Goal: Transaction & Acquisition: Purchase product/service

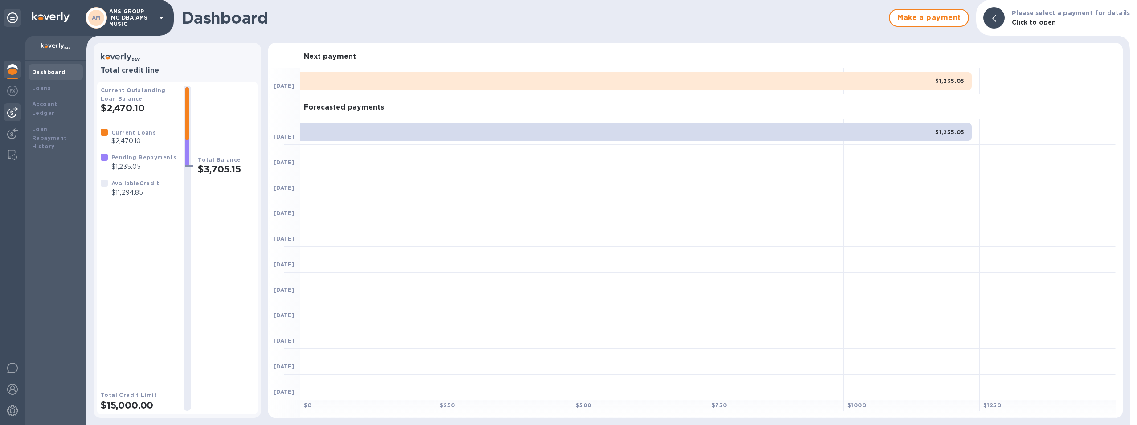
click at [13, 112] on img at bounding box center [12, 112] width 11 height 11
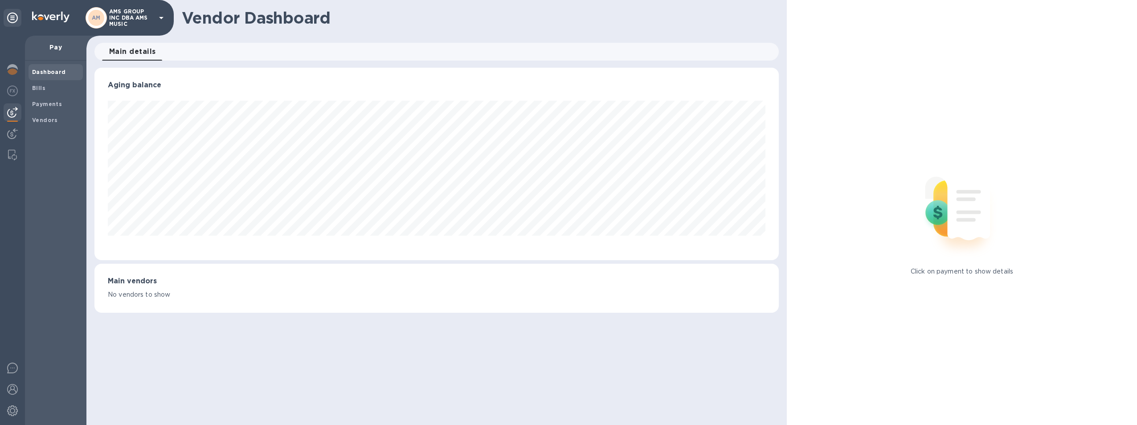
scroll to position [193, 684]
click at [49, 86] on span "Bills" at bounding box center [55, 88] width 47 height 9
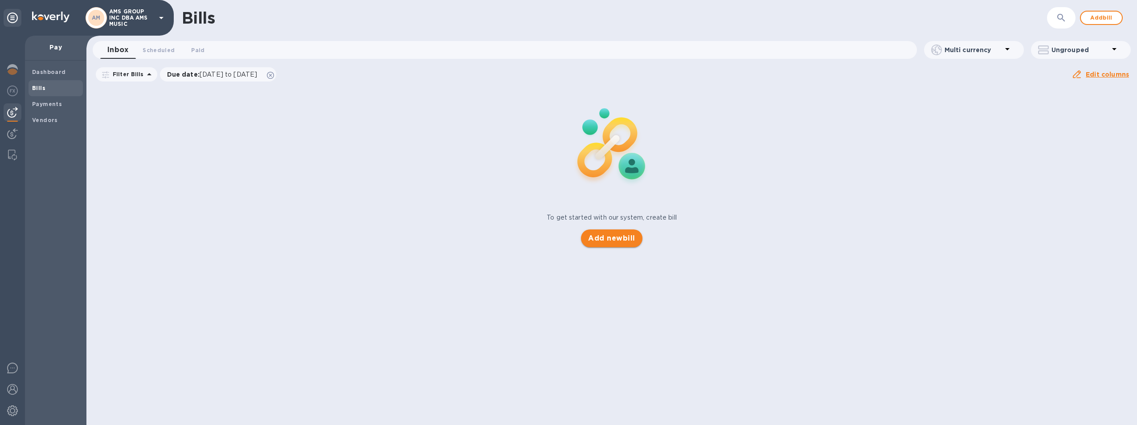
click at [588, 239] on span "Add new bill" at bounding box center [611, 238] width 47 height 11
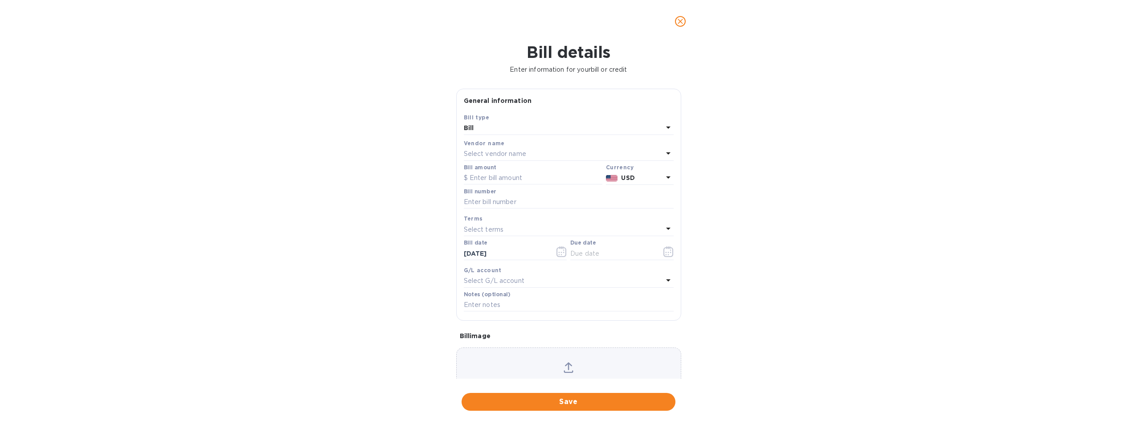
click at [500, 152] on p "Select vendor name" at bounding box center [495, 153] width 62 height 9
click at [510, 237] on p "Tianjin Sile International Trade Co., Ltd" at bounding box center [565, 237] width 188 height 9
click at [492, 174] on input "text" at bounding box center [533, 178] width 139 height 13
drag, startPoint x: 515, startPoint y: 177, endPoint x: 456, endPoint y: 177, distance: 58.8
click at [457, 177] on div "Save Bill type Bill Vendor name Tianjin Sile International Trade Co., Ltd Bill …" at bounding box center [569, 217] width 224 height 208
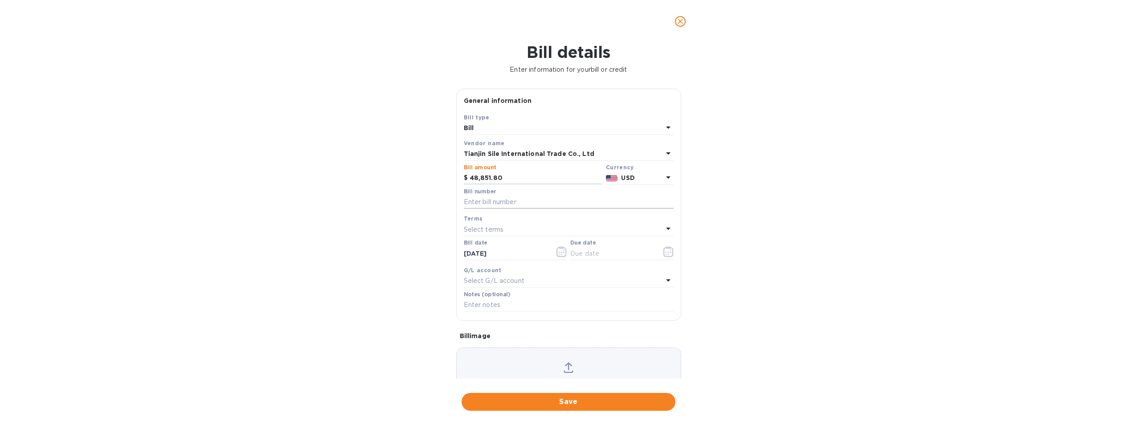
type input "48,851.80"
click at [508, 199] on input "text" at bounding box center [569, 202] width 210 height 13
type input "SL080525"
click at [496, 227] on p "Select terms" at bounding box center [484, 229] width 40 height 9
click at [479, 295] on p "NET 60" at bounding box center [565, 296] width 188 height 9
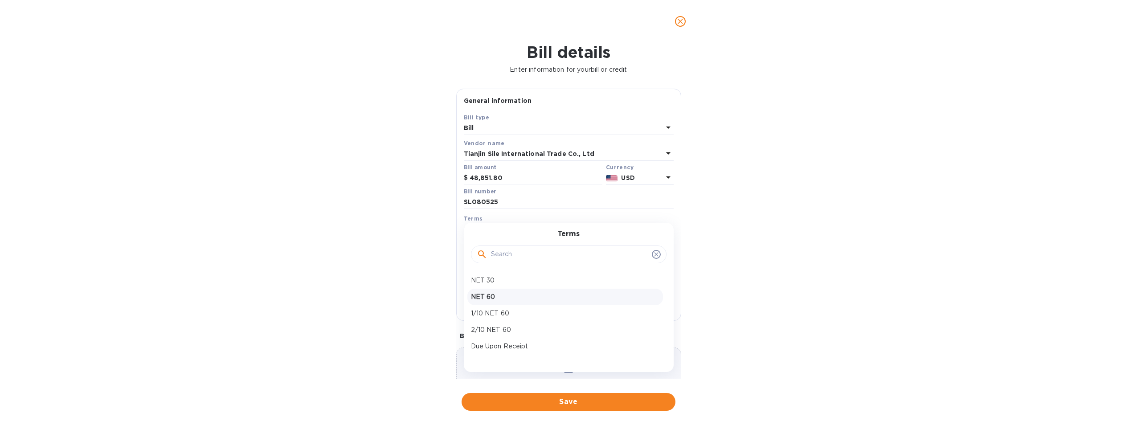
type input "[DATE]"
click at [622, 282] on div "Select G/L account" at bounding box center [563, 281] width 199 height 12
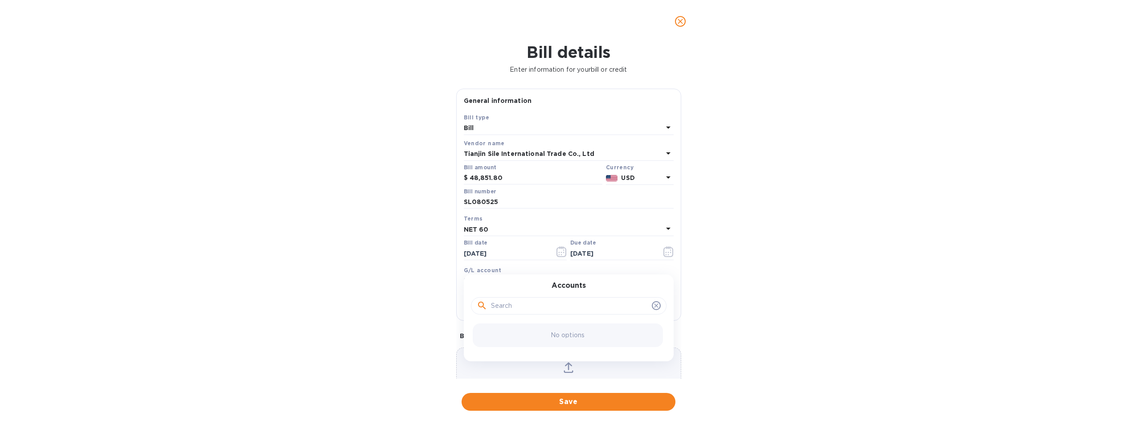
click at [626, 269] on div "G/L account" at bounding box center [569, 270] width 210 height 9
click at [570, 372] on icon at bounding box center [569, 367] width 10 height 11
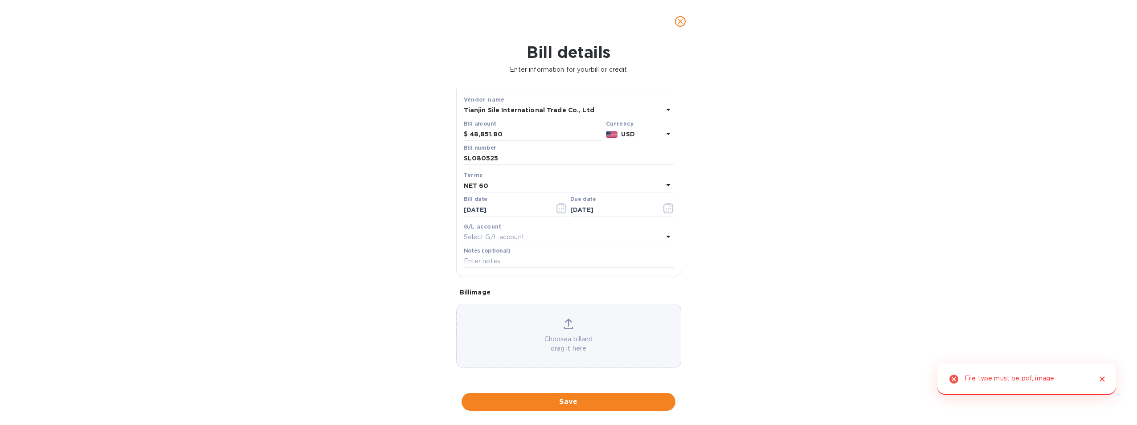
click at [1102, 379] on icon "Close" at bounding box center [1102, 379] width 9 height 9
click at [567, 329] on icon at bounding box center [568, 328] width 9 height 2
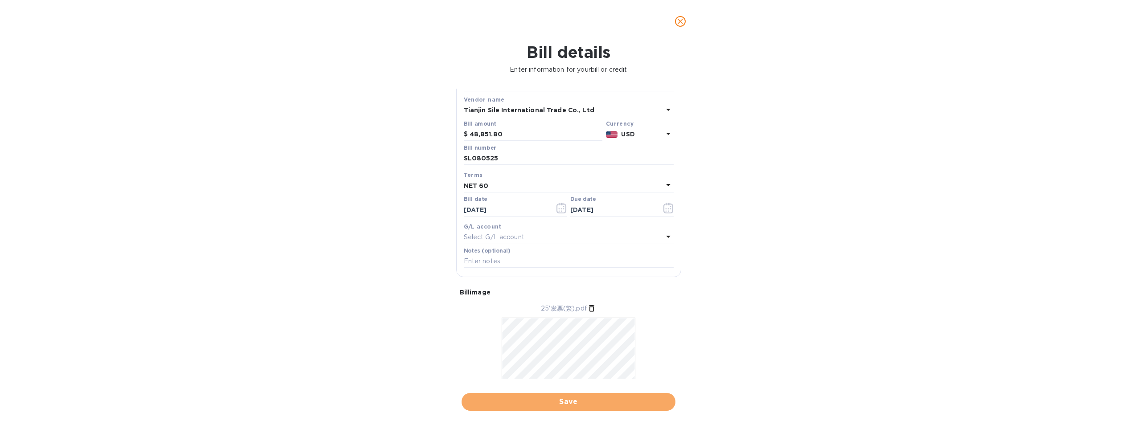
click at [574, 403] on span "Save" at bounding box center [569, 402] width 200 height 11
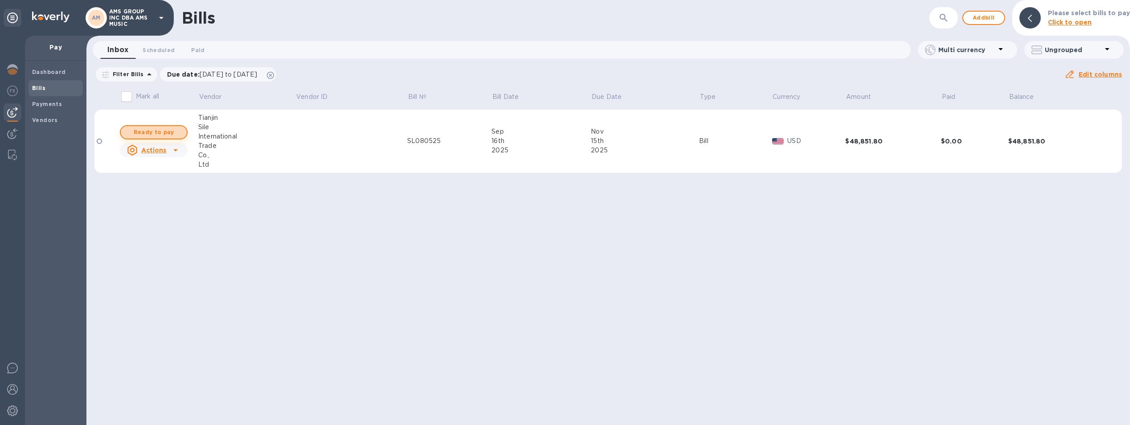
click at [148, 129] on span "Ready to pay" at bounding box center [154, 132] width 52 height 11
click at [168, 135] on span "Ready to pay" at bounding box center [154, 132] width 52 height 11
checkbox input "true"
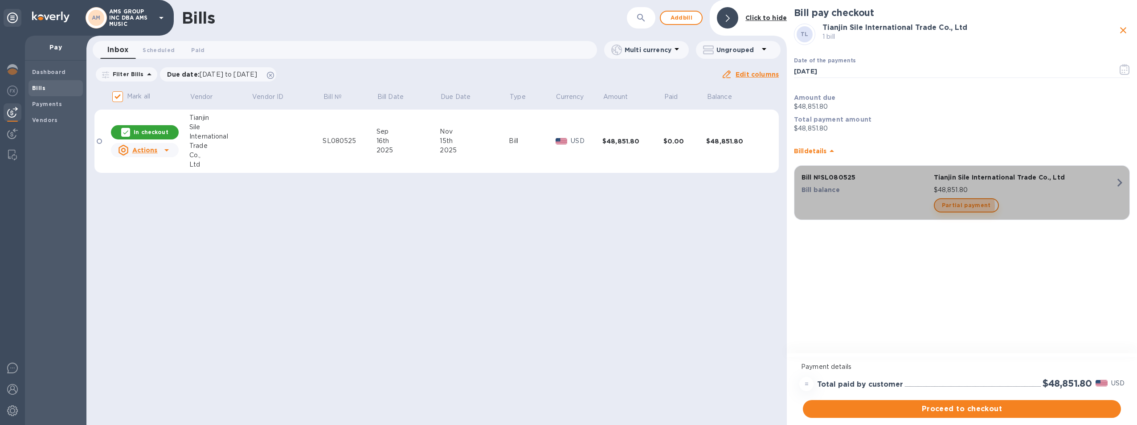
click at [957, 206] on span "Partial payment" at bounding box center [966, 205] width 49 height 11
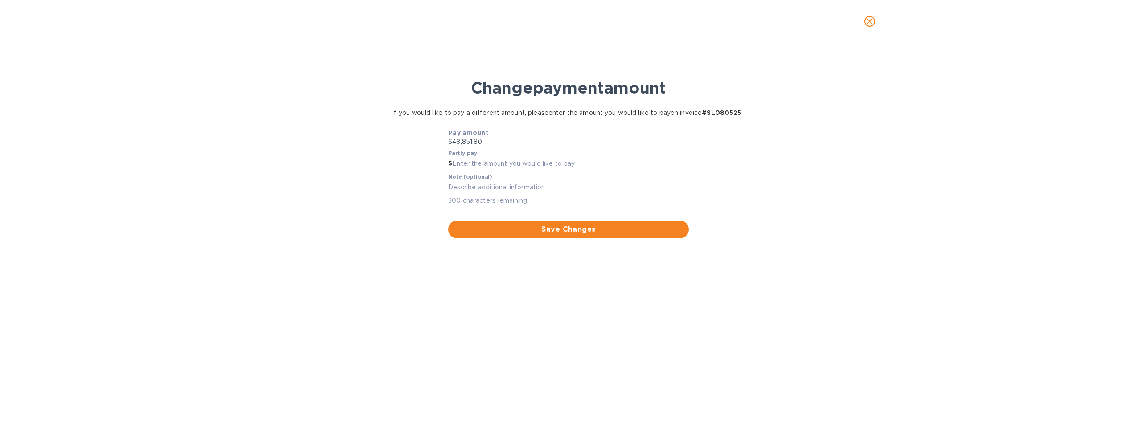
click at [530, 160] on input "text" at bounding box center [570, 163] width 236 height 13
click at [483, 162] on input "14" at bounding box center [570, 163] width 236 height 13
type input "14,564"
click at [468, 182] on div "x" at bounding box center [568, 187] width 241 height 13
type textarea "30% deposit required"
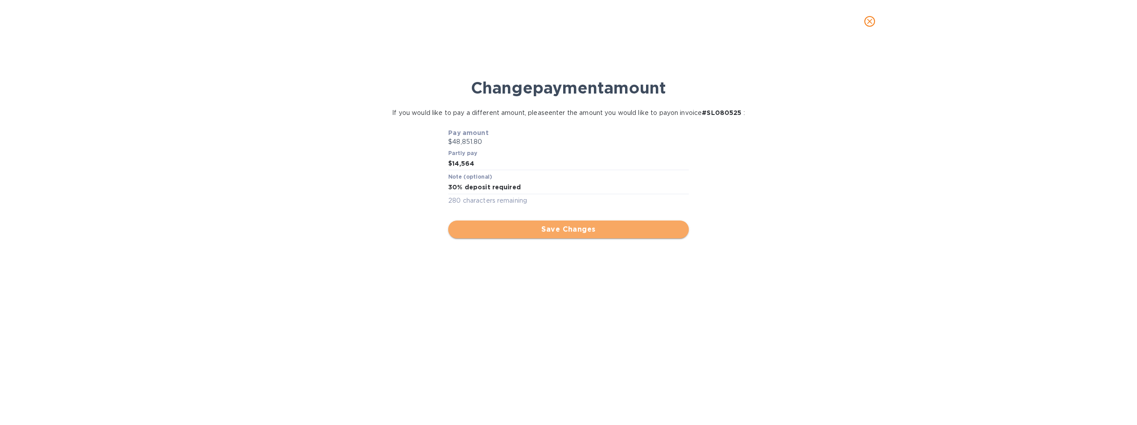
click at [594, 232] on span "Save Changes" at bounding box center [568, 229] width 226 height 11
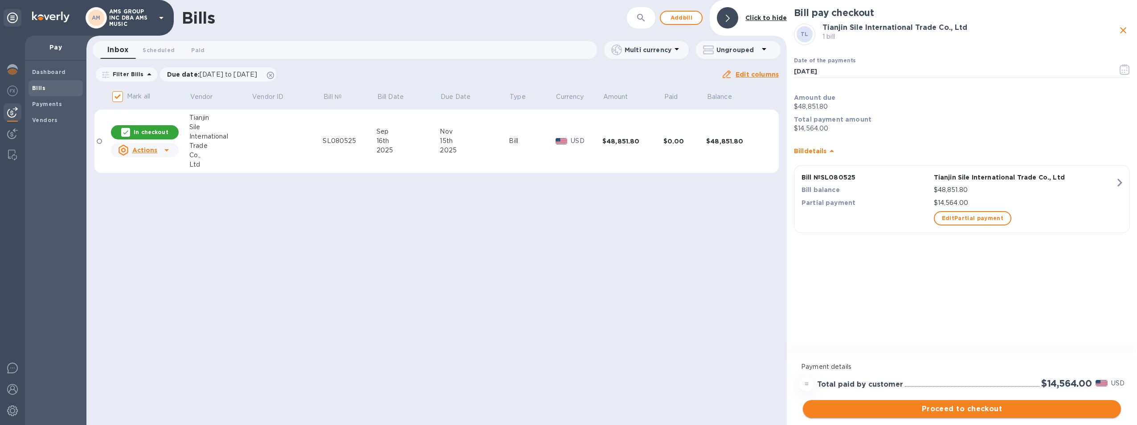
click at [975, 409] on span "Proceed to checkout" at bounding box center [962, 409] width 304 height 11
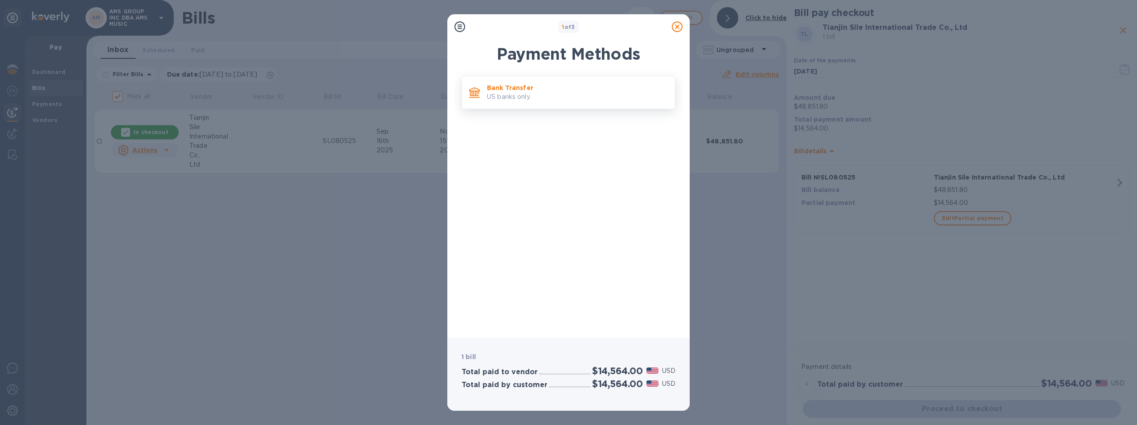
click at [542, 99] on p "US banks only." at bounding box center [577, 96] width 181 height 9
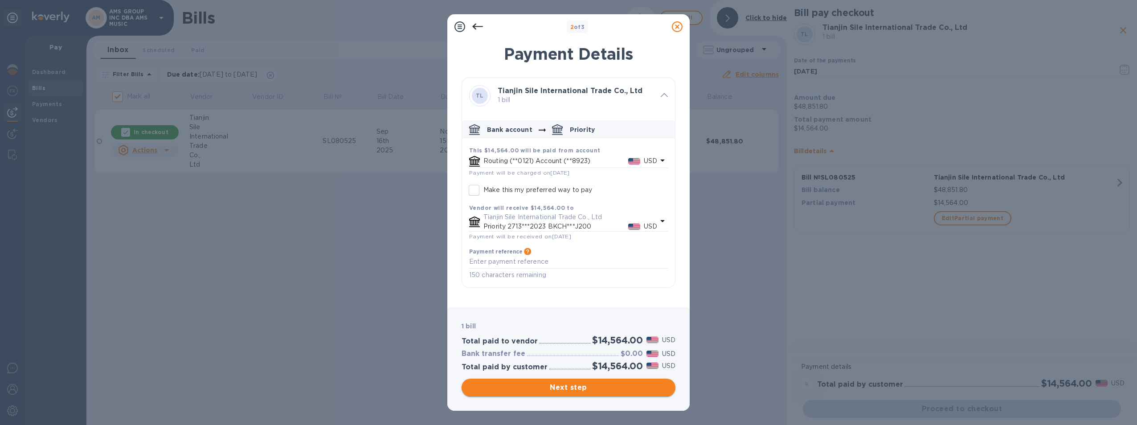
click at [556, 387] on span "Next step" at bounding box center [569, 387] width 200 height 11
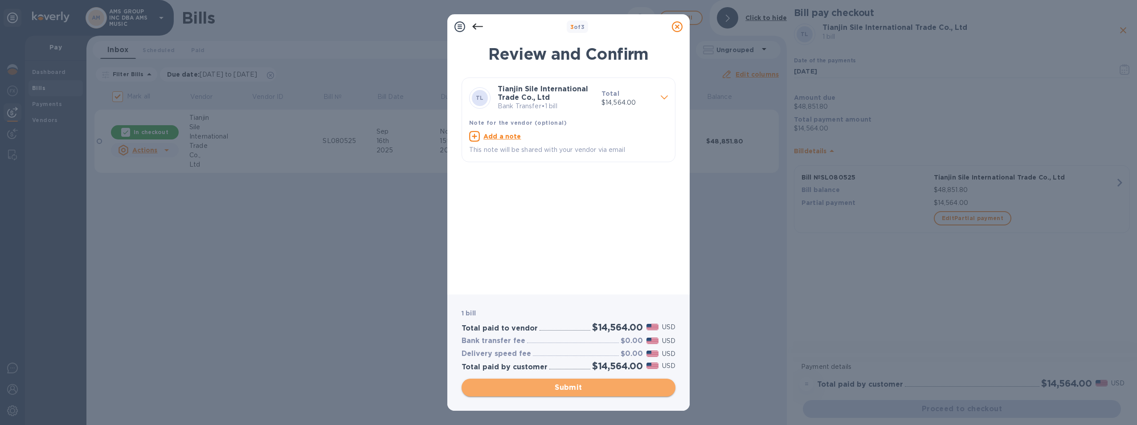
click at [548, 389] on span "Submit" at bounding box center [569, 387] width 200 height 11
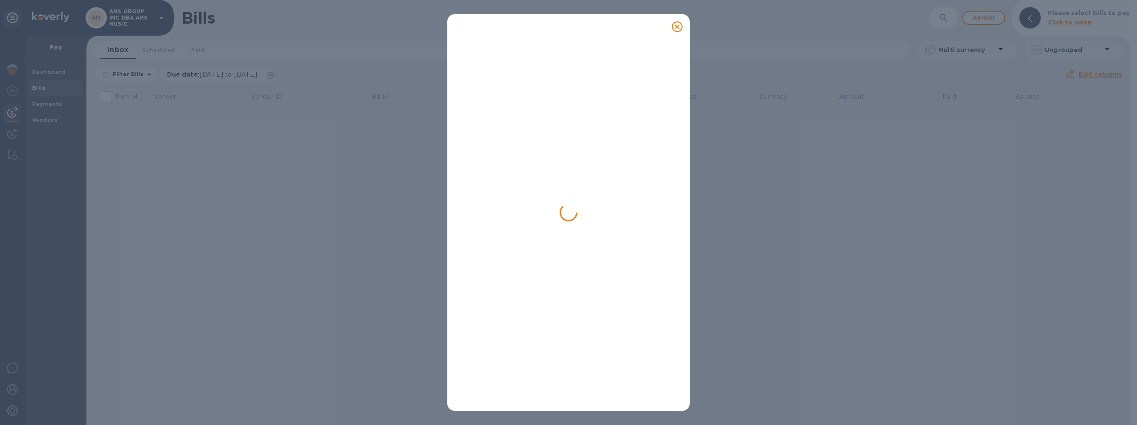
checkbox input "false"
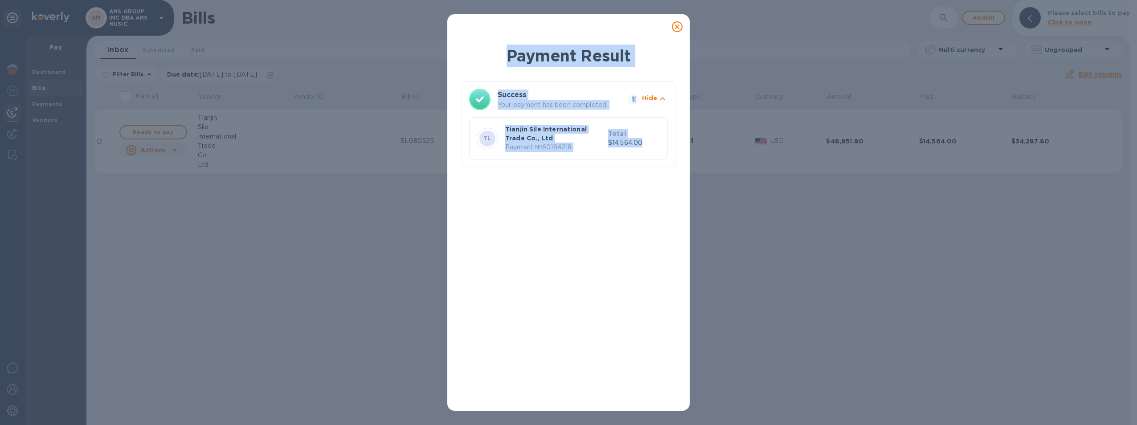
drag, startPoint x: 486, startPoint y: 48, endPoint x: 649, endPoint y: 147, distance: 190.8
click at [649, 147] on div "Payment Result Success Your payment has been completed. 1 Hide TL Tianjin Sile …" at bounding box center [569, 110] width 214 height 130
copy div "Payment Result Success Your payment has been completed. 1 Hide TL Tianjin Sile …"
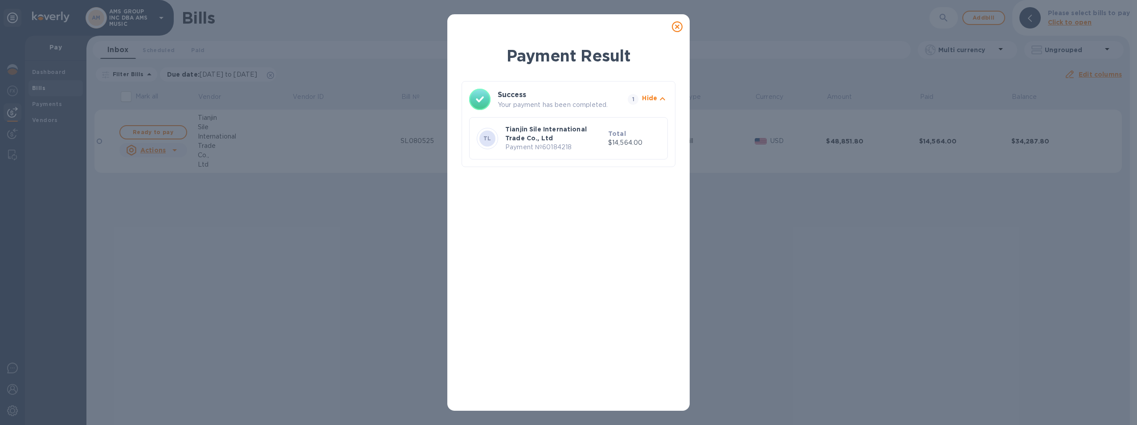
click at [680, 25] on icon at bounding box center [677, 26] width 11 height 11
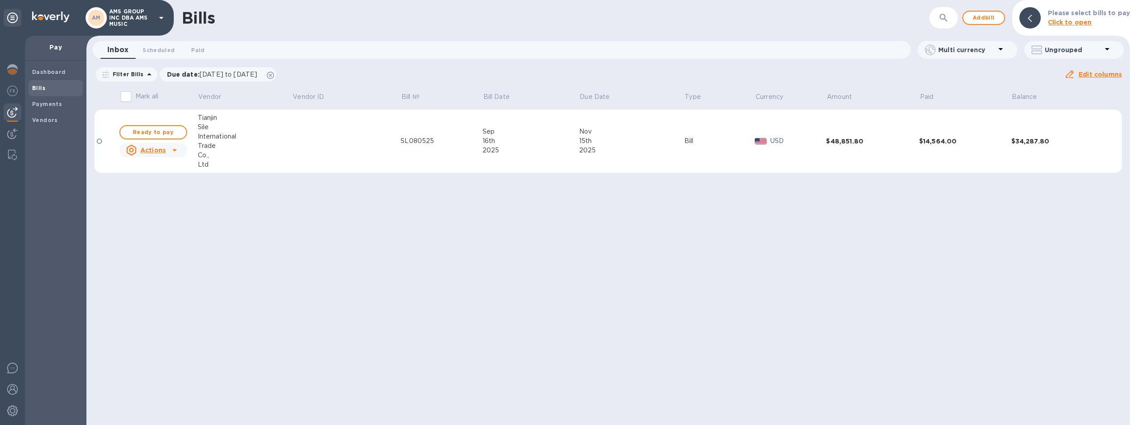
click at [618, 189] on div "Bills ​ Add bill Please select bills to pay Click to open Inbox 0 Scheduled 0 P…" at bounding box center [608, 212] width 1044 height 425
click at [946, 139] on div "$14,564.00" at bounding box center [965, 141] width 92 height 9
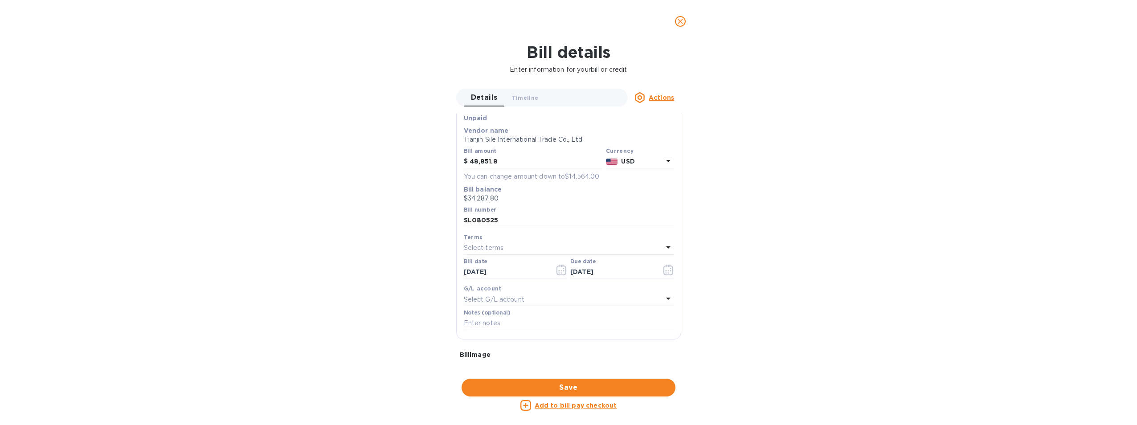
scroll to position [0, 0]
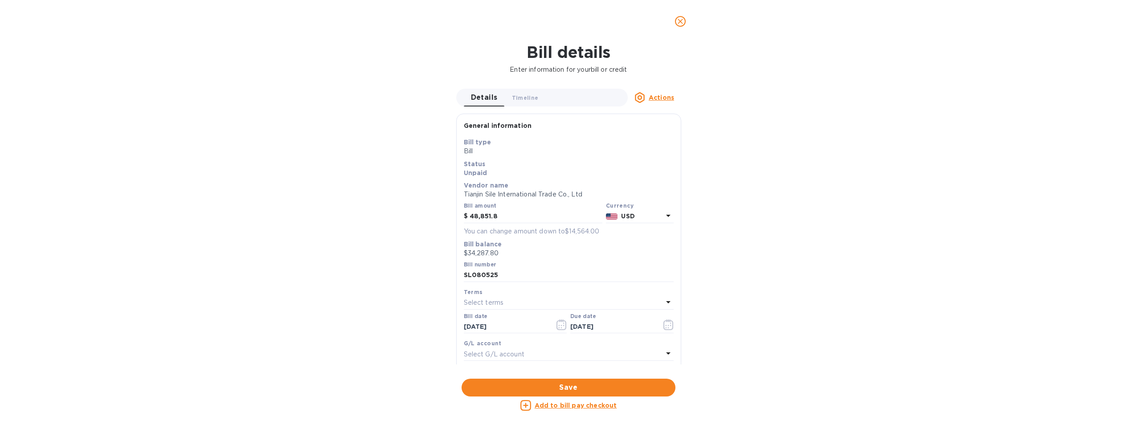
click at [684, 20] on icon "close" at bounding box center [680, 21] width 9 height 9
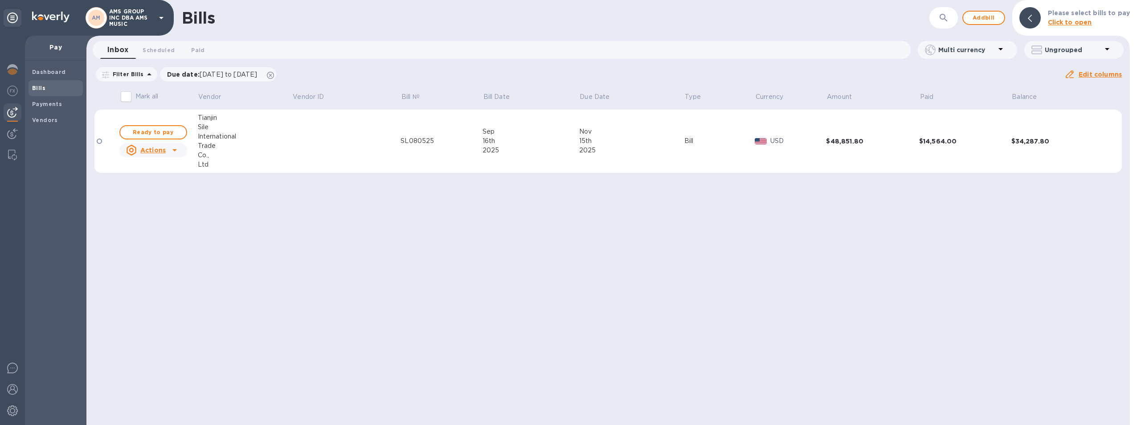
click at [410, 344] on div "Bills ​ Add bill Please select bills to pay Click to open Inbox 0 Scheduled 0 P…" at bounding box center [608, 212] width 1044 height 425
